Goal: Transaction & Acquisition: Purchase product/service

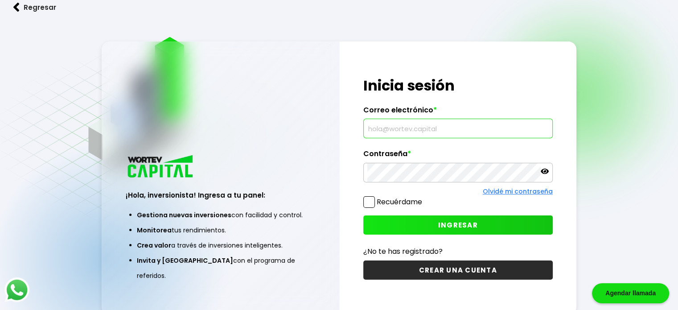
click at [380, 128] on input "text" at bounding box center [458, 128] width 182 height 19
type input "[EMAIL_ADDRESS][DOMAIN_NAME]"
click at [369, 200] on span at bounding box center [369, 202] width 12 height 12
click at [424, 198] on input "Recuérdame" at bounding box center [424, 198] width 0 height 0
click at [426, 224] on button "INGRESAR" at bounding box center [458, 224] width 190 height 19
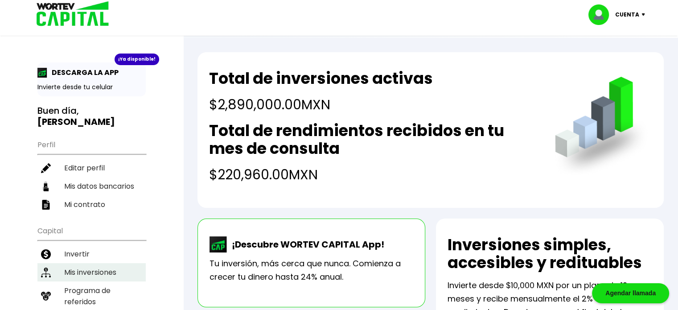
click at [94, 263] on li "Mis inversiones" at bounding box center [91, 272] width 108 height 18
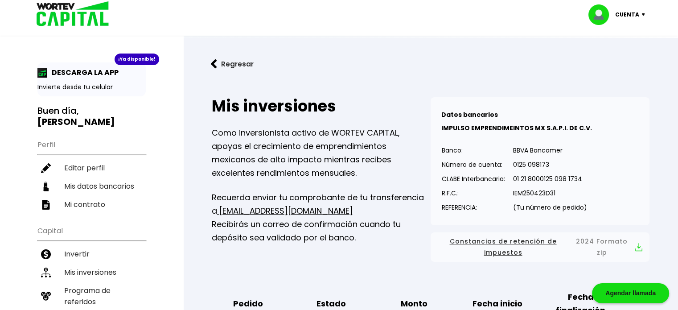
click at [213, 64] on img at bounding box center [214, 63] width 6 height 9
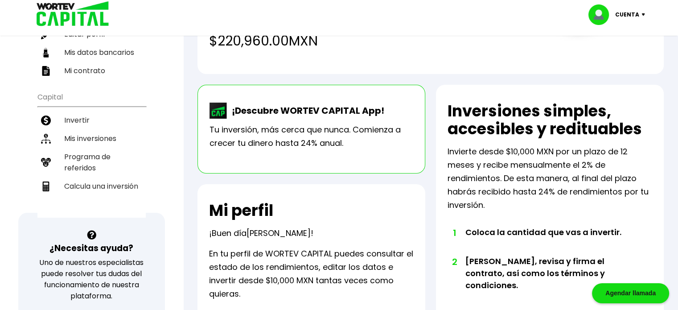
scroll to position [89, 0]
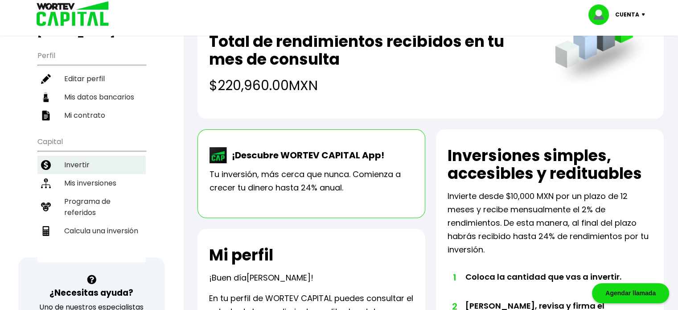
click at [84, 156] on li "Invertir" at bounding box center [91, 165] width 108 height 18
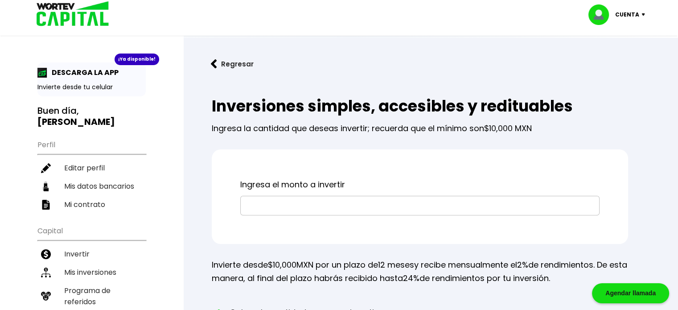
click at [292, 212] on input "text" at bounding box center [419, 205] width 351 height 19
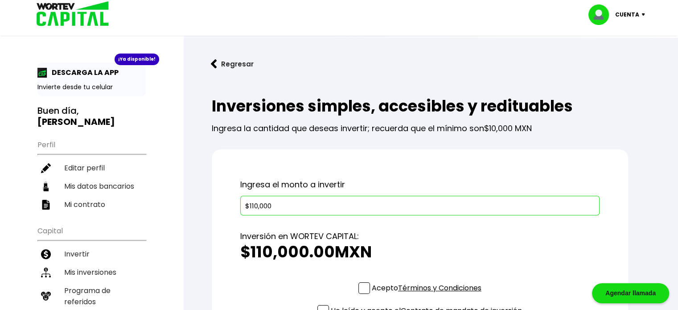
scroll to position [231, 0]
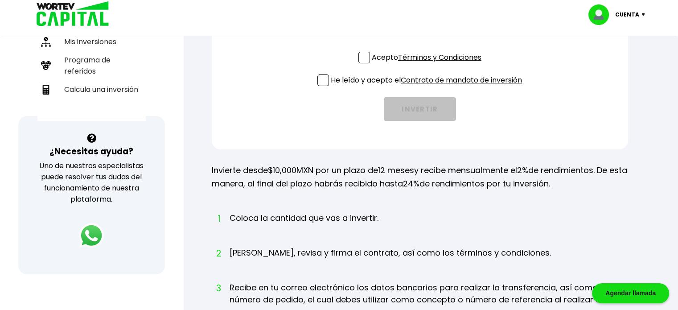
type input "$110,000"
click at [366, 55] on span at bounding box center [365, 58] width 12 height 12
click at [429, 64] on input "Acepto Términos y Condiciones" at bounding box center [429, 64] width 0 height 0
click at [328, 78] on label "He leído y acepto el Contrato de mandato de inversión" at bounding box center [420, 79] width 205 height 11
click at [429, 87] on input "He leído y acepto el Contrato de mandato de inversión" at bounding box center [429, 87] width 0 height 0
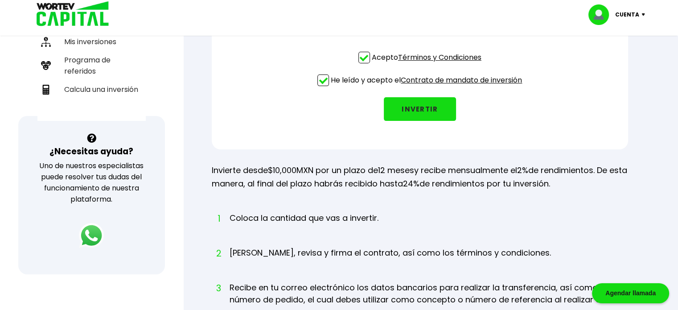
click at [418, 108] on button "INVERTIR" at bounding box center [420, 109] width 72 height 24
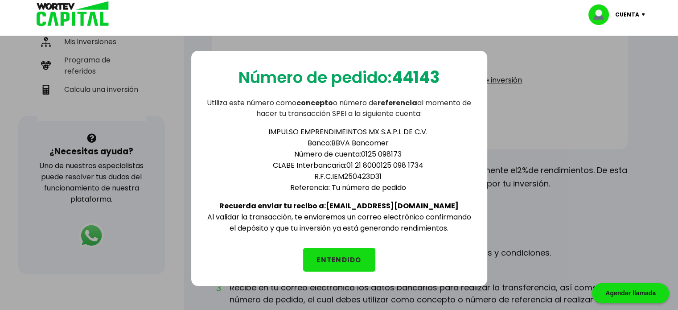
click at [349, 255] on button "ENTENDIDO" at bounding box center [339, 260] width 72 height 24
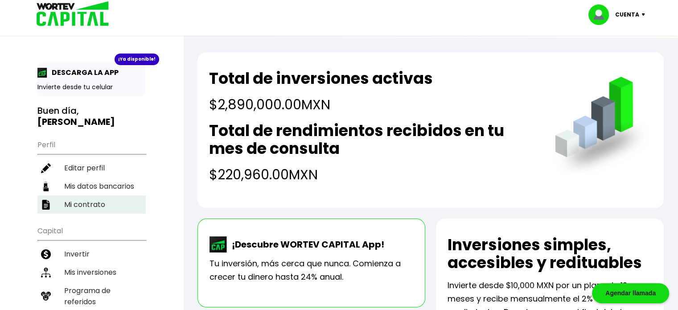
click at [73, 195] on li "Mi contrato" at bounding box center [91, 204] width 108 height 18
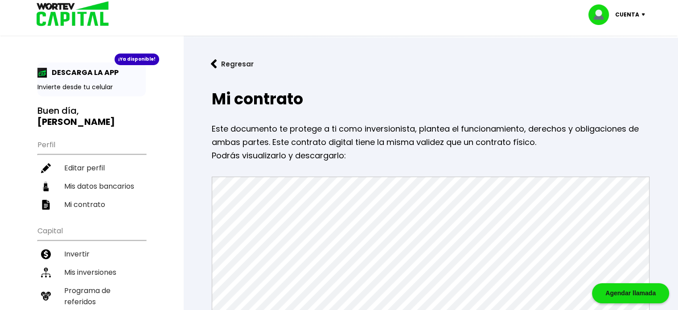
click at [643, 12] on div "Cuenta" at bounding box center [620, 14] width 63 height 21
click at [611, 41] on link "Editar perfil" at bounding box center [618, 41] width 35 height 9
select select "Hombre"
select select "Posgrado"
select select "NL"
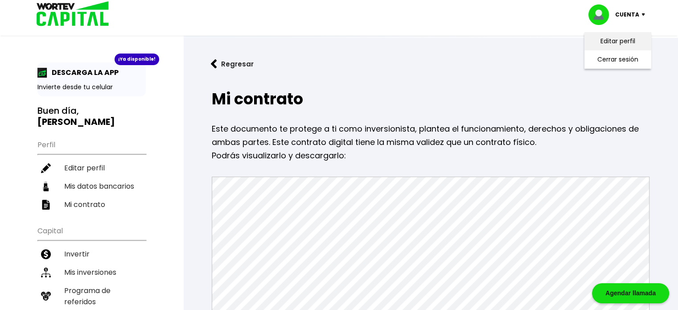
select select "Banamex"
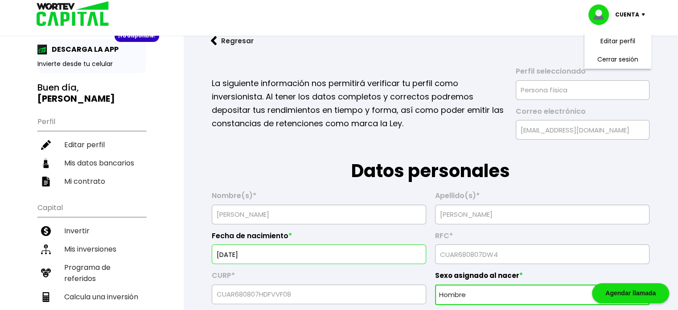
scroll to position [45, 0]
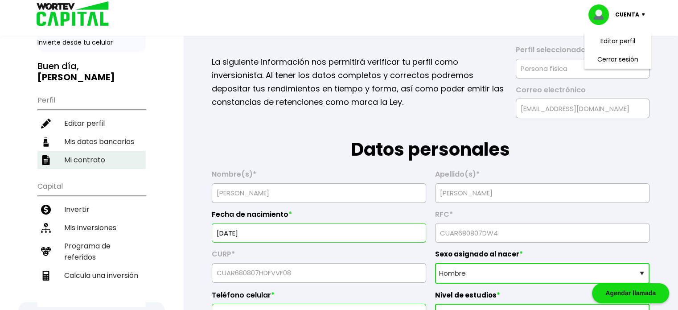
click at [89, 151] on li "Mi contrato" at bounding box center [91, 160] width 108 height 18
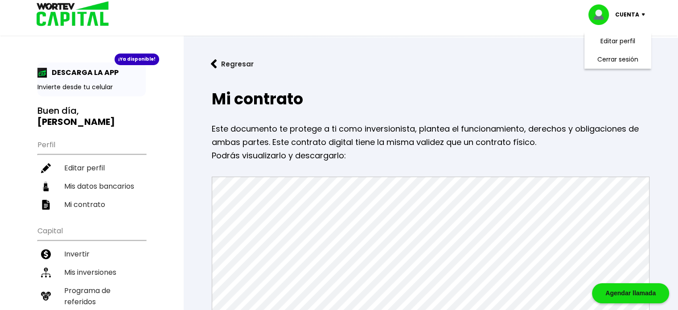
click at [220, 63] on button "Regresar" at bounding box center [233, 64] width 70 height 24
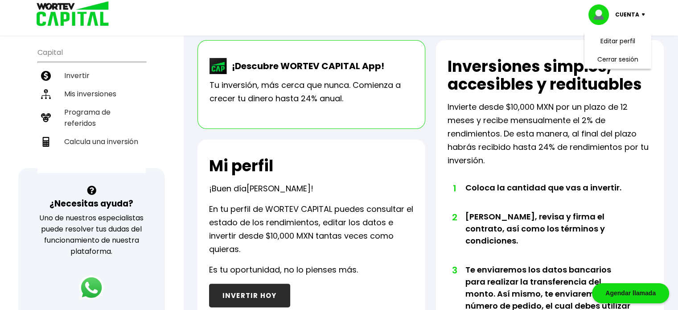
scroll to position [223, 0]
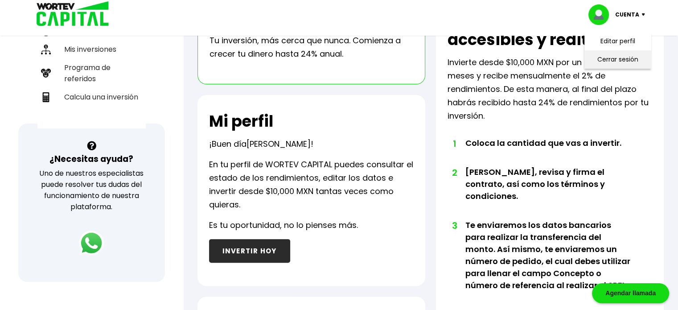
drag, startPoint x: 617, startPoint y: 59, endPoint x: 619, endPoint y: 54, distance: 5.6
click at [619, 54] on li "Cerrar sesión" at bounding box center [617, 59] width 71 height 18
